Goal: Information Seeking & Learning: Learn about a topic

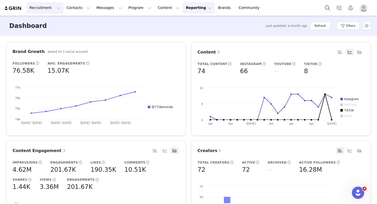
click at [40, 9] on button "Recruitment Recruitment" at bounding box center [44, 8] width 37 height 12
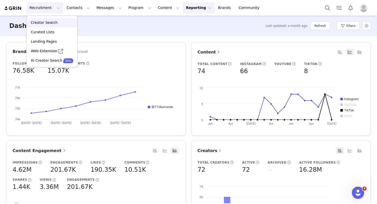
click at [42, 22] on p "Creator Search" at bounding box center [44, 22] width 27 height 5
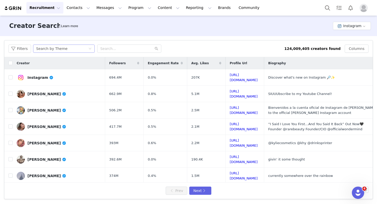
click at [77, 46] on div "Search by Theme" at bounding box center [62, 49] width 52 height 8
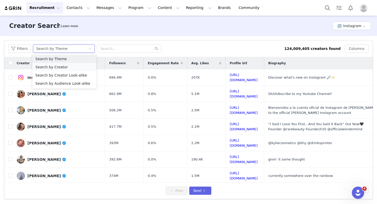
click at [62, 66] on li "Search by Creator" at bounding box center [64, 67] width 64 height 8
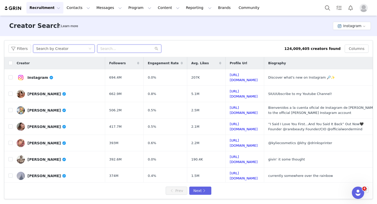
click at [114, 47] on input "text" at bounding box center [129, 49] width 64 height 8
paste input "[PERSON_NAME]"
click at [116, 50] on input "[PERSON_NAME]" at bounding box center [129, 49] width 64 height 8
type input "elizabethkopecka"
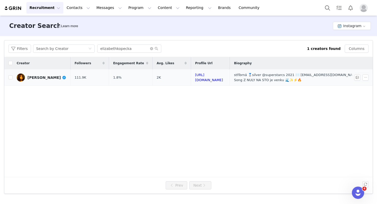
drag, startPoint x: 166, startPoint y: 75, endPoint x: 170, endPoint y: 79, distance: 6.0
click at [169, 78] on td "2K" at bounding box center [171, 78] width 38 height 16
click at [170, 79] on td "2K" at bounding box center [171, 78] width 38 height 16
click at [47, 77] on div "[PERSON_NAME]" at bounding box center [46, 78] width 39 height 4
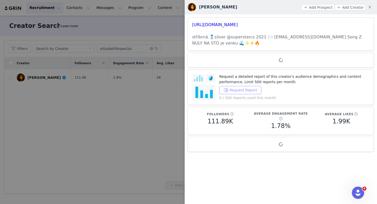
click at [236, 90] on button "Request Report" at bounding box center [240, 90] width 42 height 8
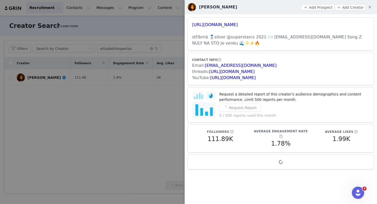
drag, startPoint x: 230, startPoint y: 33, endPoint x: 316, endPoint y: 112, distance: 116.4
click at [315, 110] on div "[URL][DOMAIN_NAME] stříbrná 🥈silver @superstarcs 2021 ✉️ [EMAIL_ADDRESS][DOMAIN…" at bounding box center [281, 93] width 192 height 159
click at [318, 115] on p "0 / 500 reports used this month" at bounding box center [294, 115] width 150 height 5
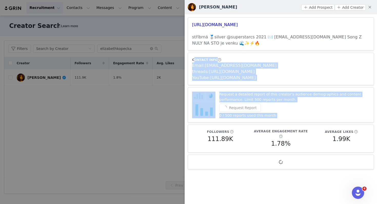
drag, startPoint x: 318, startPoint y: 115, endPoint x: 273, endPoint y: 46, distance: 82.2
click at [273, 46] on div "[URL][DOMAIN_NAME] stříbrná 🥈silver @superstarcs 2021 ✉️ [EMAIL_ADDRESS][DOMAIN…" at bounding box center [281, 93] width 192 height 159
click at [265, 41] on h3 "stříbrná 🥈silver @superstarcs 2021 ✉️ [EMAIL_ADDRESS][DOMAIN_NAME] Song Z NULY …" at bounding box center [281, 40] width 178 height 12
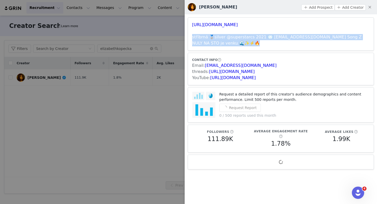
click at [265, 41] on h3 "stříbrná 🥈silver @superstarcs 2021 ✉️ [EMAIL_ADDRESS][DOMAIN_NAME] Song Z NULY …" at bounding box center [281, 40] width 178 height 12
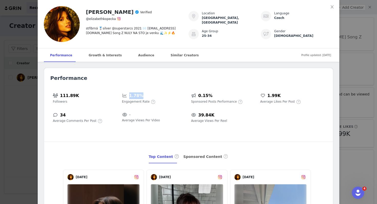
drag, startPoint x: 141, startPoint y: 85, endPoint x: 157, endPoint y: 111, distance: 30.3
click at [157, 111] on div "Performance 111.89K Followers 1.78% Engagement Rate 0.15% Sponsored Posts Perfo…" at bounding box center [188, 188] width 289 height 241
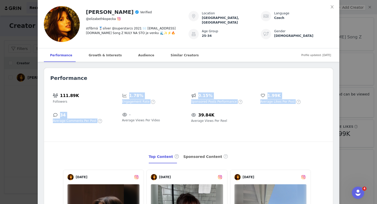
click at [157, 111] on div "- Average Views Per Video" at bounding box center [154, 117] width 69 height 16
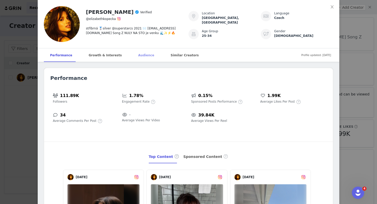
click at [133, 57] on div "Audience" at bounding box center [146, 55] width 28 height 14
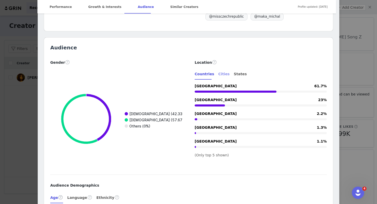
click at [218, 68] on div "Cities" at bounding box center [223, 74] width 11 height 12
drag, startPoint x: 210, startPoint y: 64, endPoint x: 243, endPoint y: 153, distance: 95.2
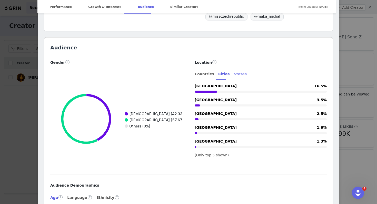
click at [234, 68] on div "States" at bounding box center [240, 74] width 13 height 12
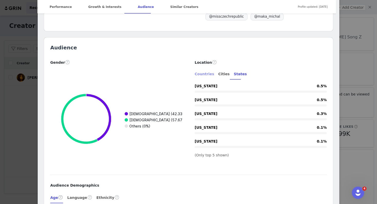
click at [200, 68] on div "Countries" at bounding box center [204, 74] width 19 height 12
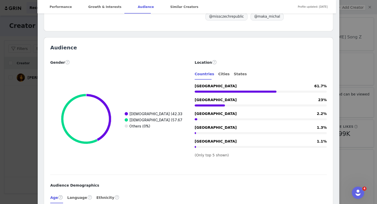
drag, startPoint x: 182, startPoint y: 74, endPoint x: 183, endPoint y: 146, distance: 72.1
click at [183, 146] on div "Gender Created with Highcharts 9.3.3 Chart title [DEMOGRAPHIC_DATA] (42.33%) [D…" at bounding box center [116, 115] width 144 height 112
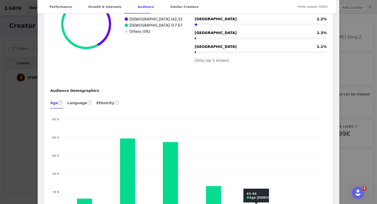
scroll to position [594, 0]
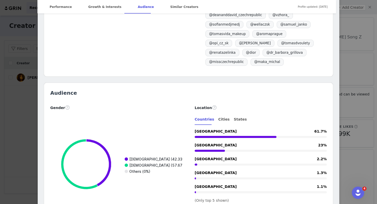
click at [351, 104] on div "[PERSON_NAME] Verified @elizabethkopecka stříbrná 🥈silver @superstarcs 2021 ✉️ …" at bounding box center [188, 102] width 377 height 204
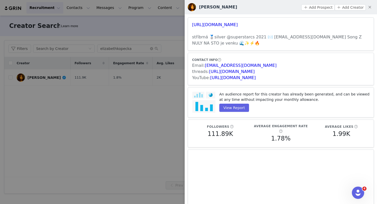
click at [224, 28] on article "[URL][DOMAIN_NAME] stříbrná 🥈silver @superstarcs 2021 ✉️ [EMAIL_ADDRESS][DOMAIN…" at bounding box center [281, 33] width 186 height 33
click at [222, 25] on link "[URL][DOMAIN_NAME]" at bounding box center [215, 24] width 46 height 5
